Goal: Find specific page/section: Find specific page/section

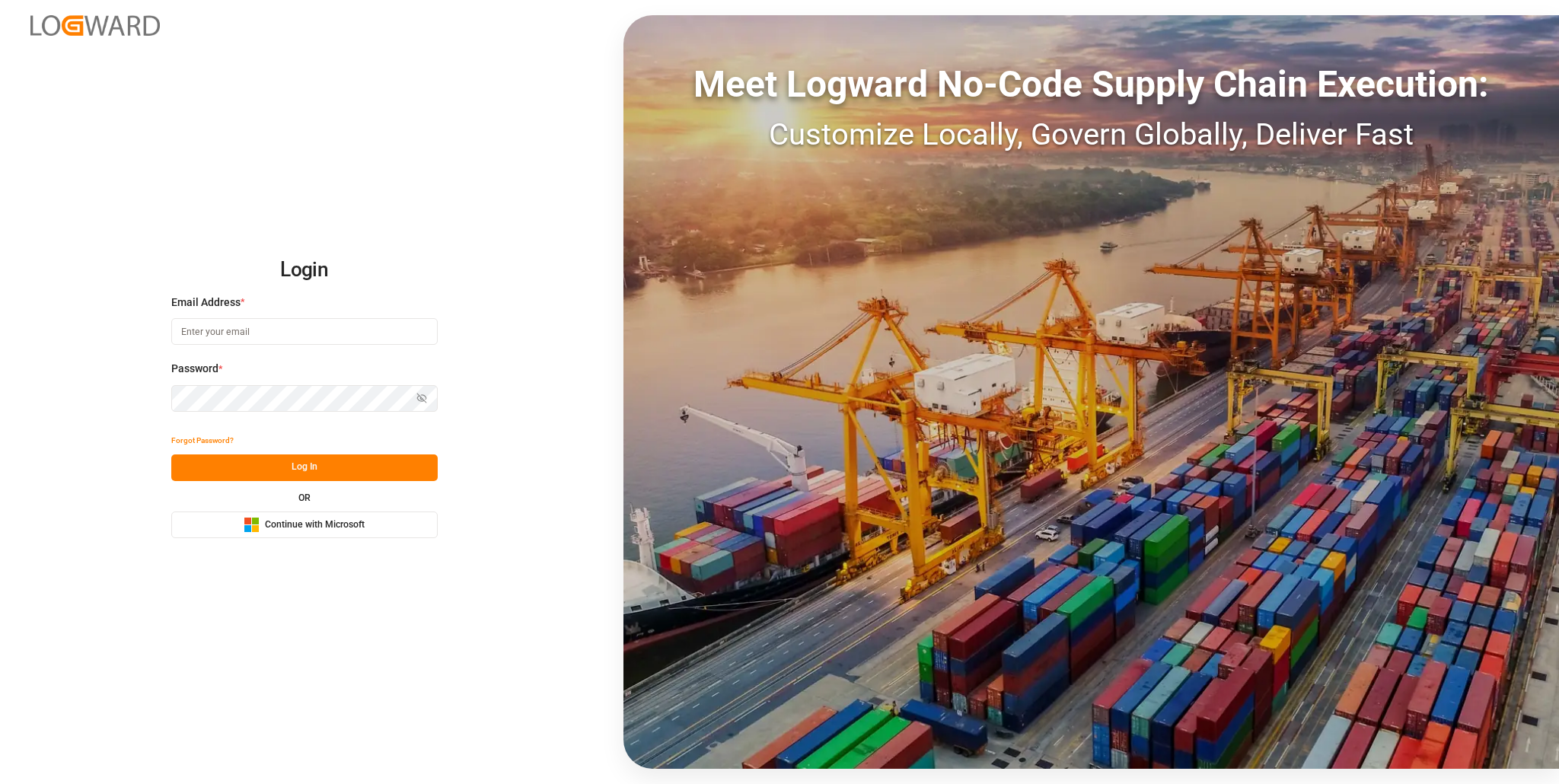
click at [293, 528] on span "Continue with Microsoft" at bounding box center [315, 525] width 100 height 13
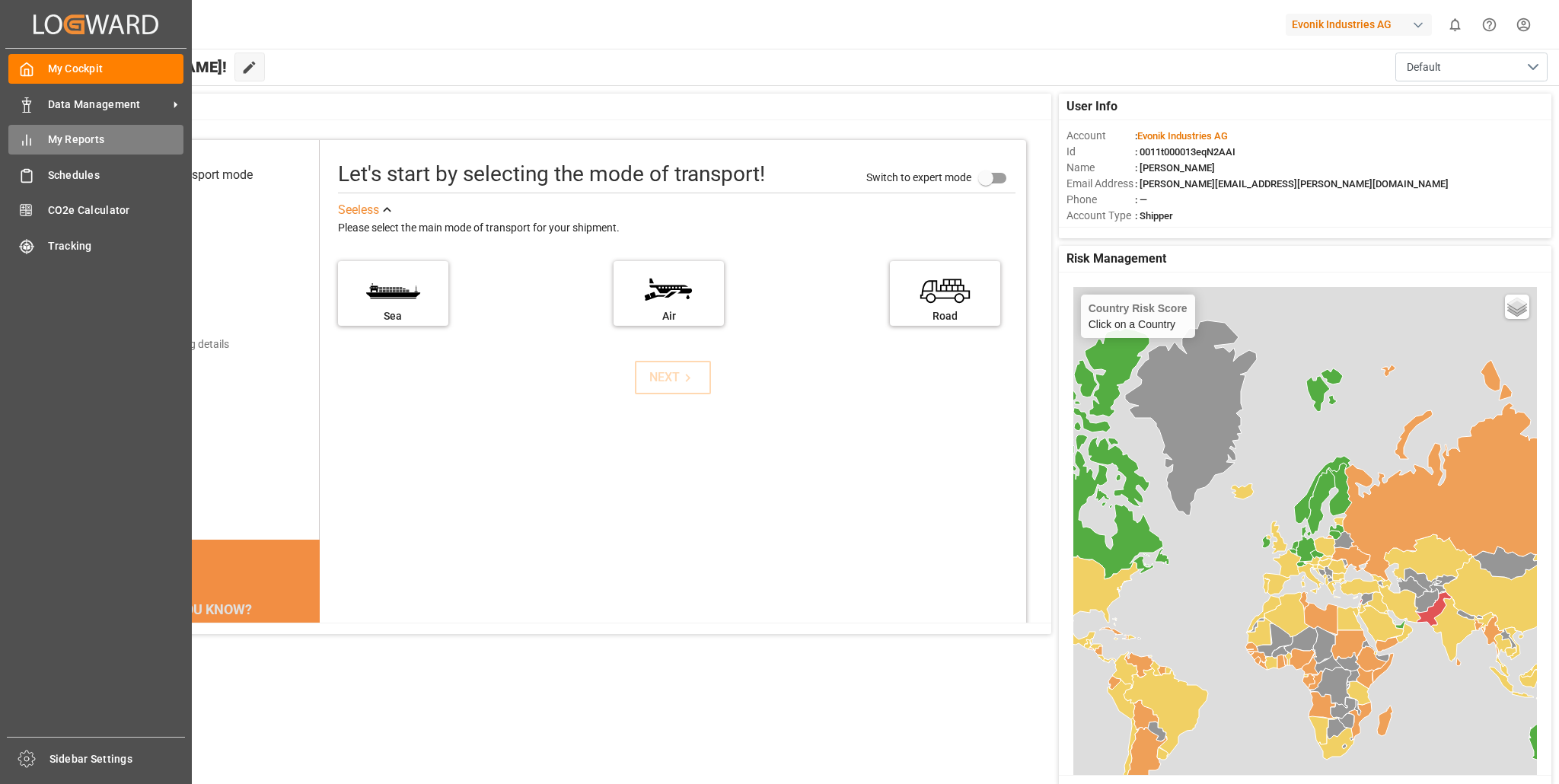
click at [82, 140] on span "My Reports" at bounding box center [116, 140] width 136 height 16
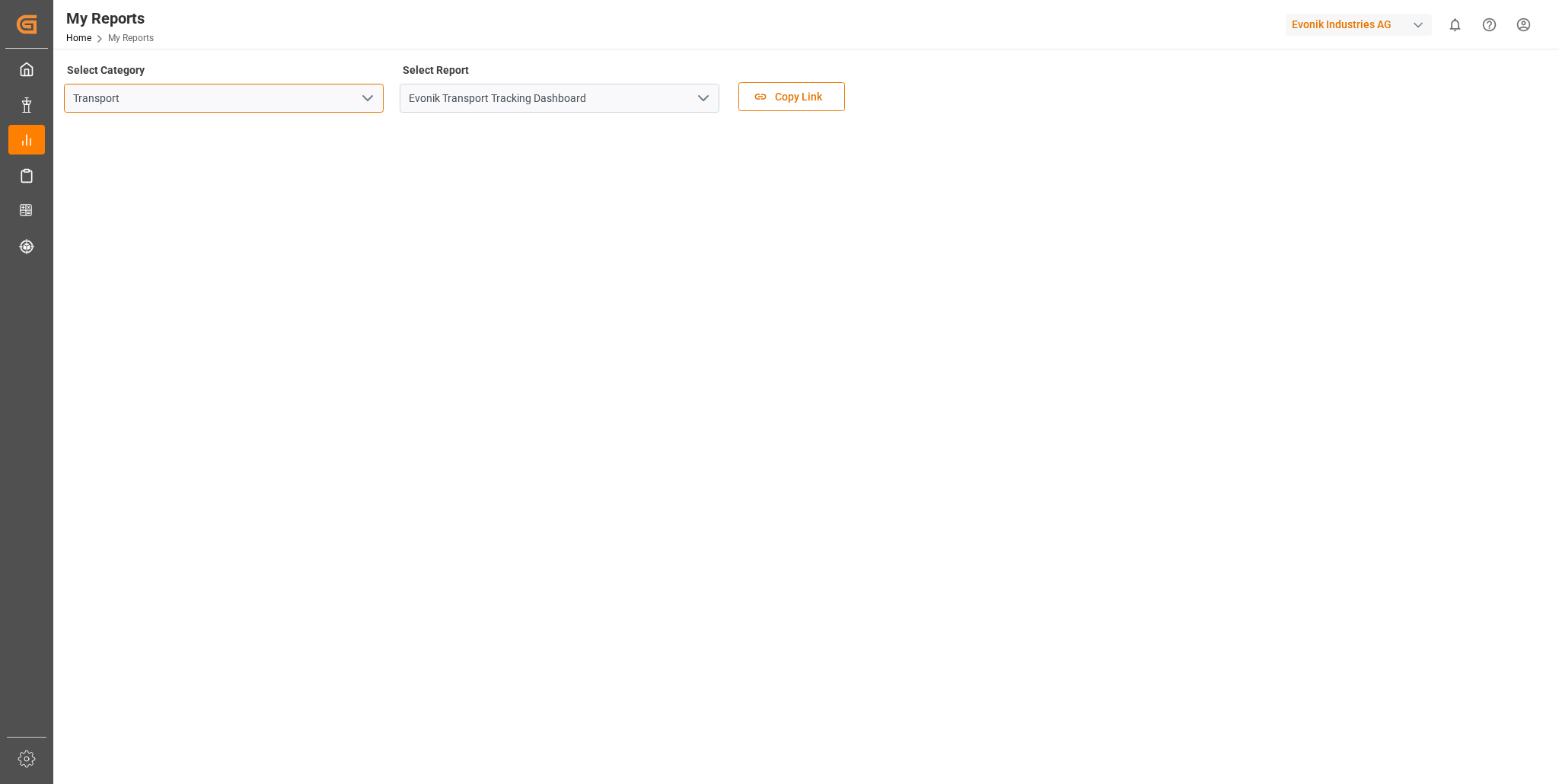
click at [293, 107] on input "Transport" at bounding box center [224, 98] width 319 height 29
click at [368, 96] on icon "open menu" at bounding box center [368, 98] width 18 height 18
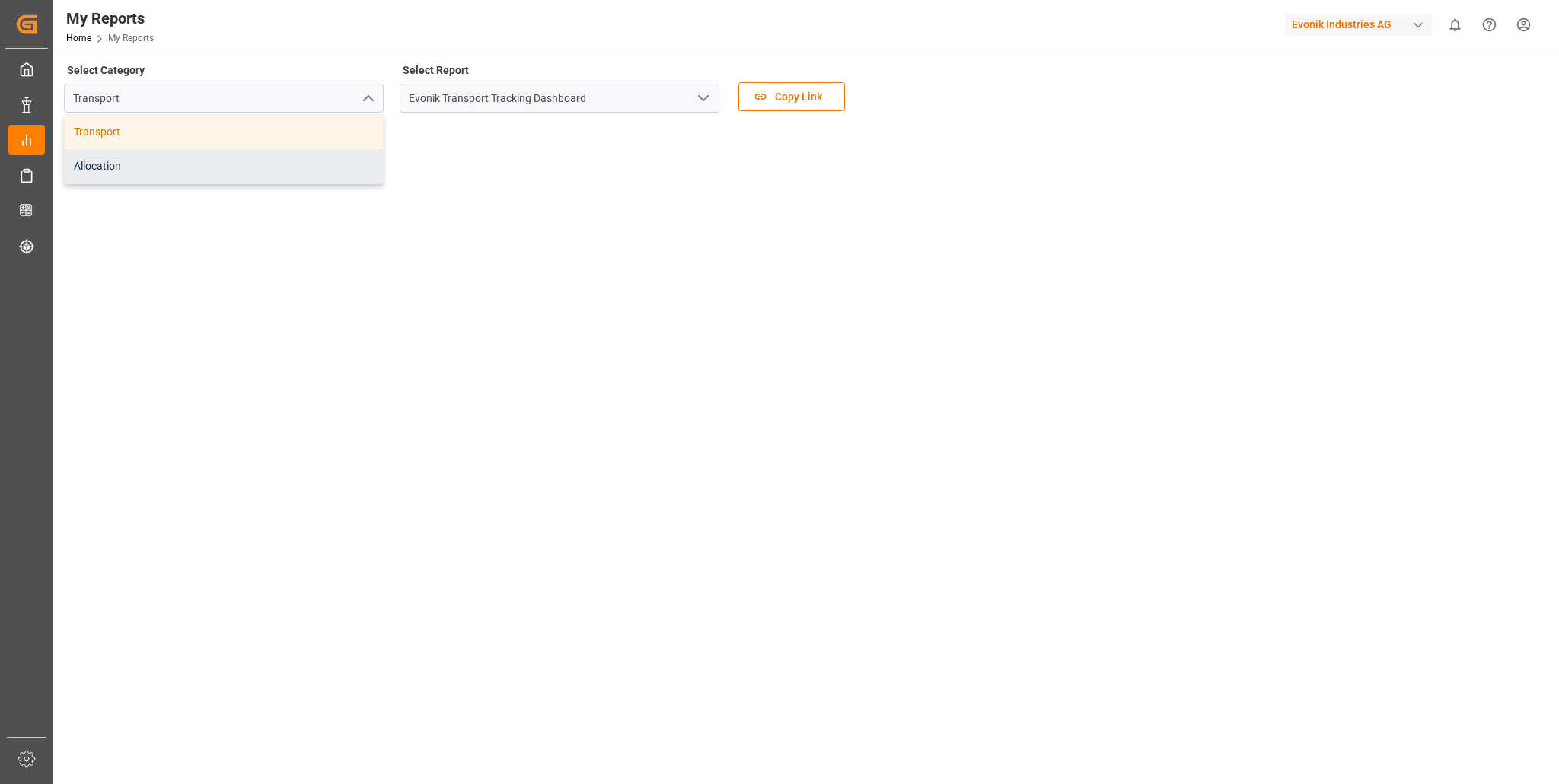
click at [181, 164] on div "Allocation" at bounding box center [224, 166] width 319 height 34
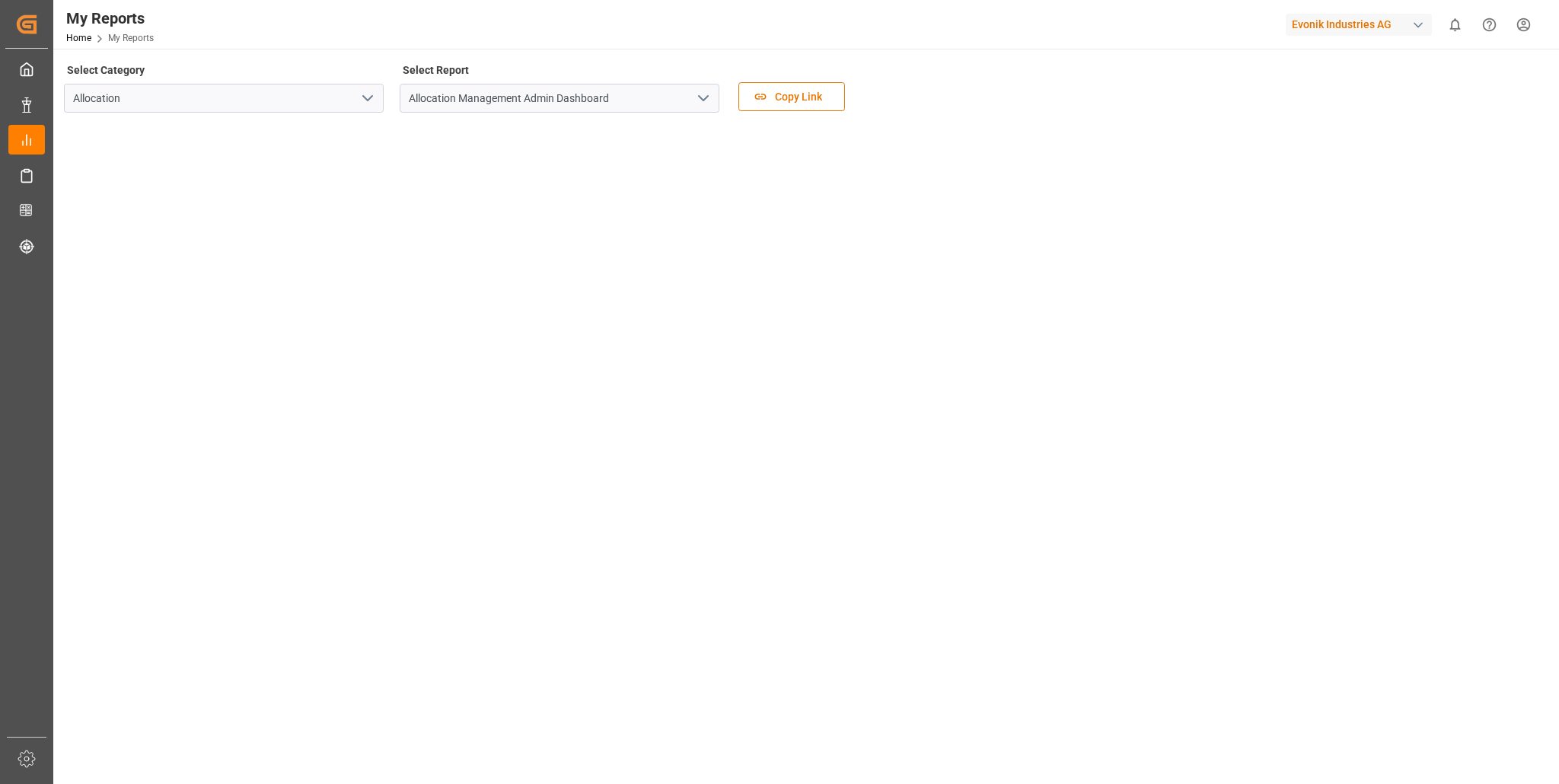
click at [704, 96] on icon "open menu" at bounding box center [703, 98] width 18 height 18
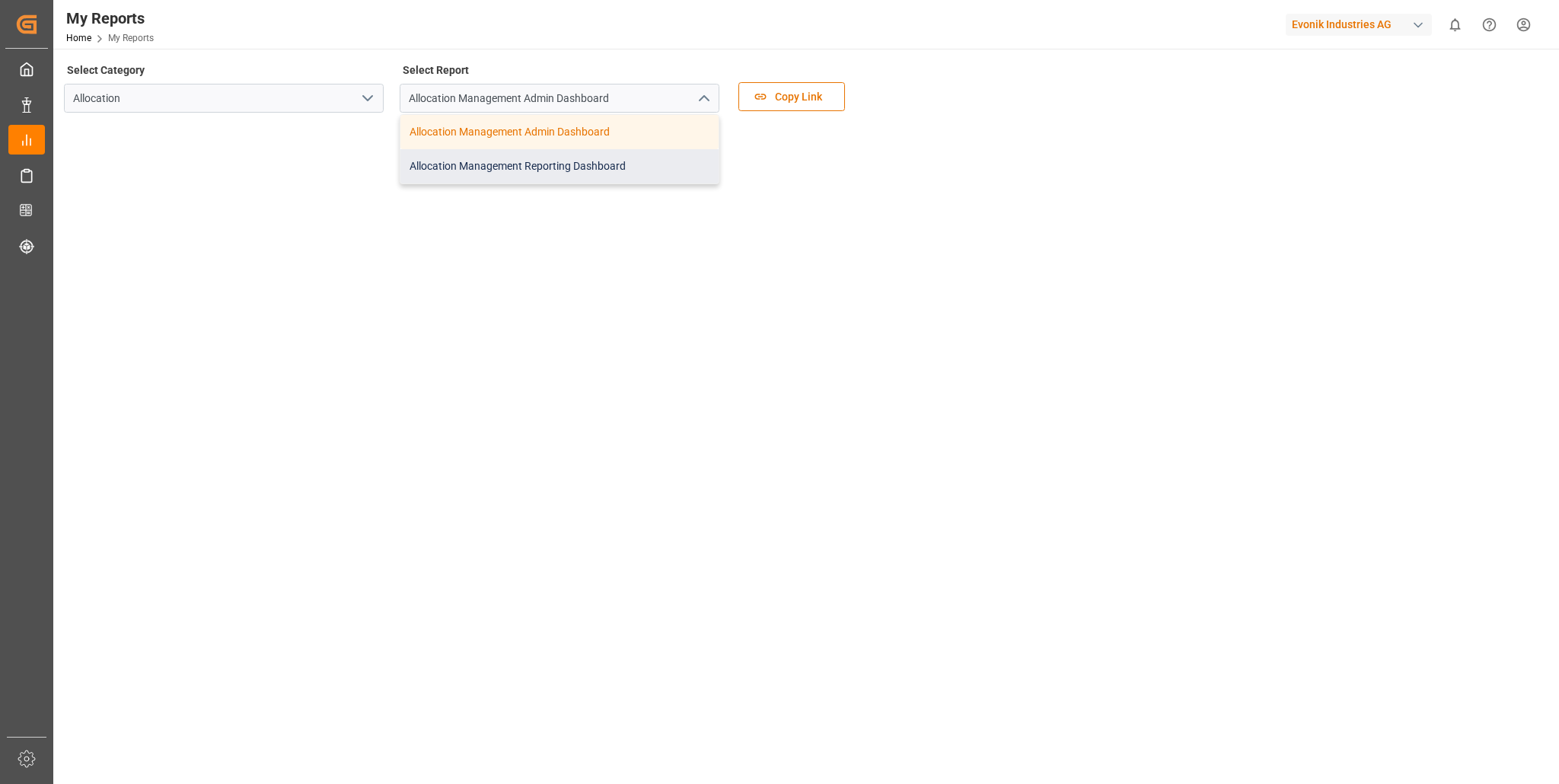
click at [586, 169] on div "Allocation Management Reporting Dashboard" at bounding box center [559, 166] width 319 height 34
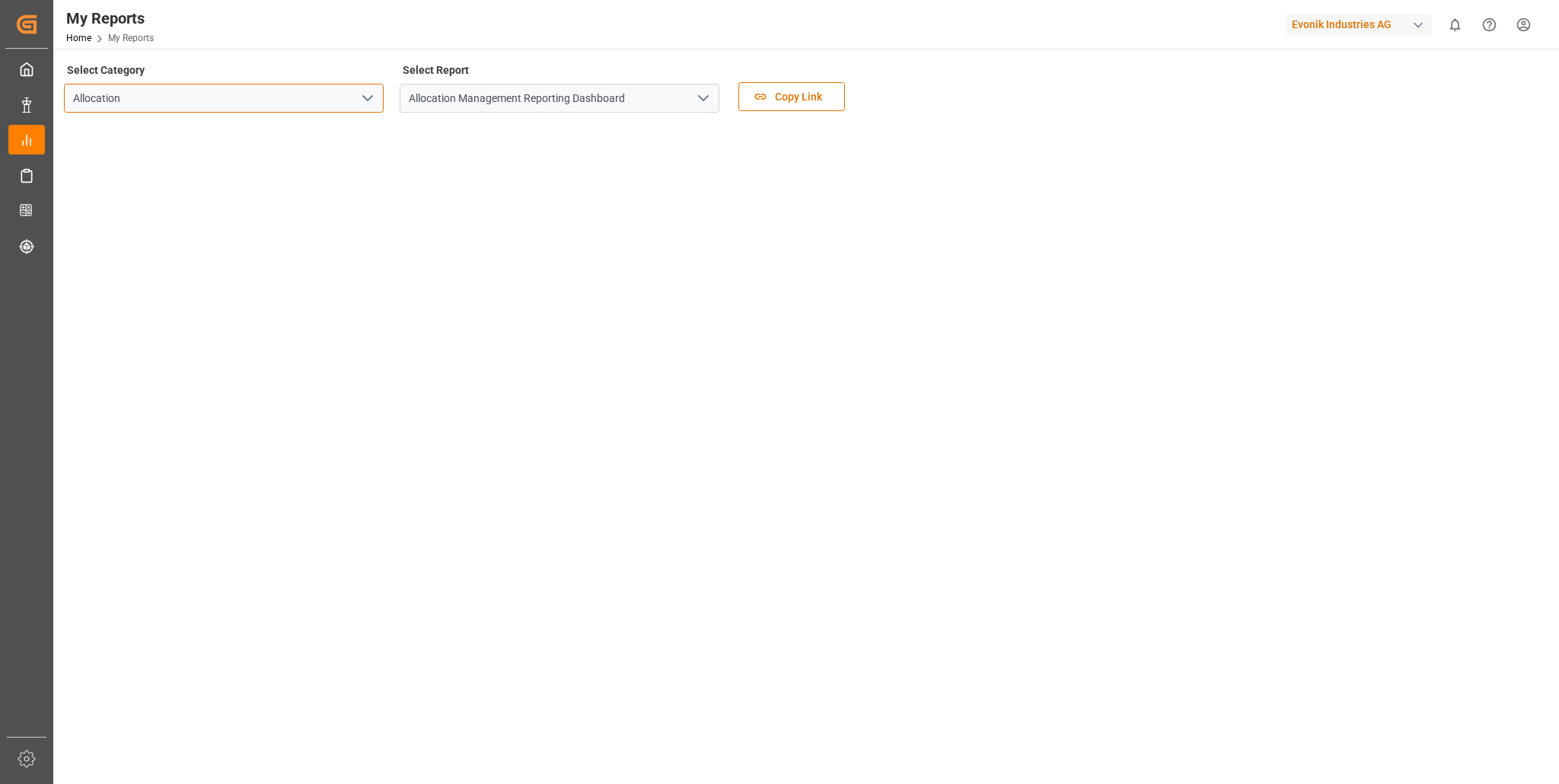
click at [293, 104] on input "Allocation" at bounding box center [224, 98] width 319 height 29
click at [535, 91] on input "Allocation Management Reporting Dashboard" at bounding box center [560, 98] width 319 height 29
